Goal: Task Accomplishment & Management: Manage account settings

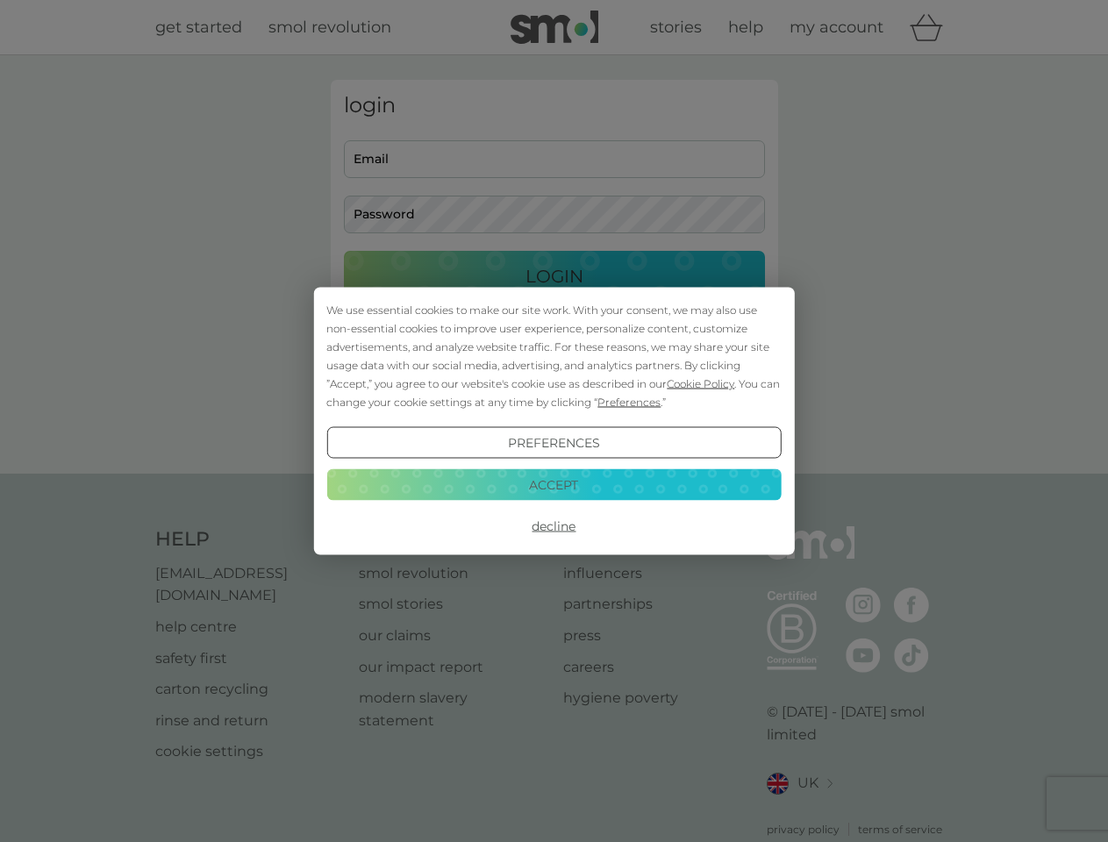
click at [701, 383] on span "Cookie Policy" at bounding box center [701, 383] width 68 height 13
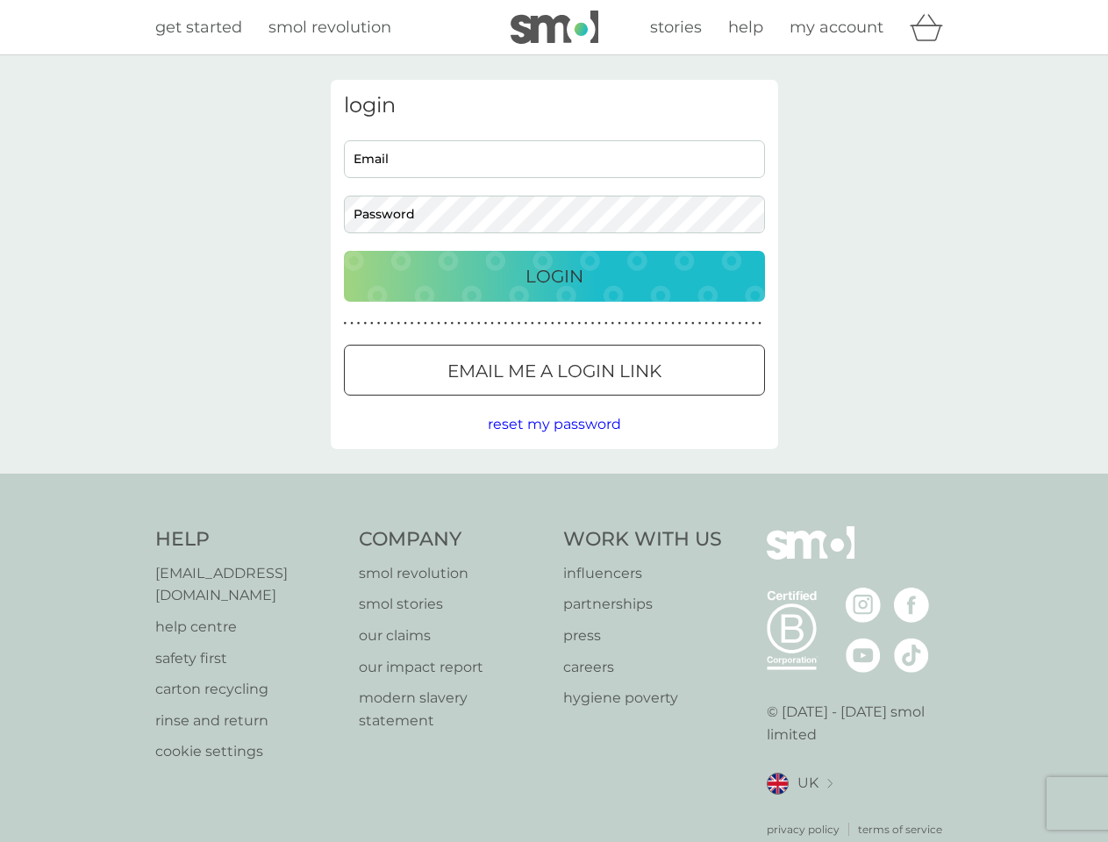
click at [627, 402] on div "login Email Password Login ● ● ● ● ● ● ● ● ● ● ● ● ● ● ● ● ● ● ● ● ● ● ● ● ● ● …" at bounding box center [554, 264] width 447 height 369
click at [554, 443] on div "login Email Password Login ● ● ● ● ● ● ● ● ● ● ● ● ● ● ● ● ● ● ● ● ● ● ● ● ● ● …" at bounding box center [554, 264] width 447 height 369
click at [554, 526] on div "Help [EMAIL_ADDRESS][DOMAIN_NAME] help centre safety first carton recycling rin…" at bounding box center [554, 681] width 798 height 311
click at [554, 484] on div "Help [EMAIL_ADDRESS][DOMAIN_NAME] help centre safety first carton recycling rin…" at bounding box center [554, 682] width 1108 height 417
